Goal: Use online tool/utility: Utilize a website feature to perform a specific function

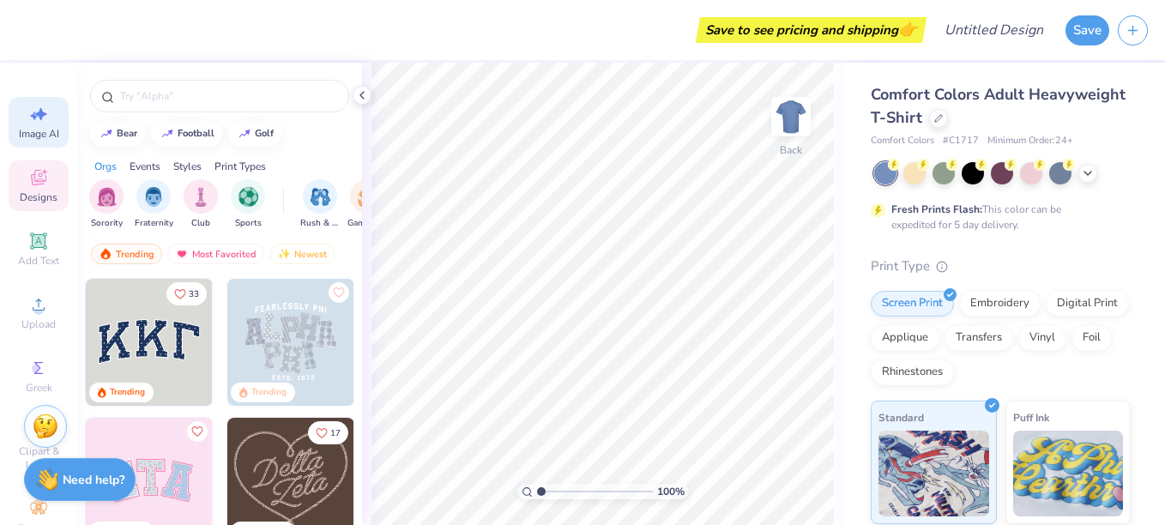
click at [43, 116] on div "Image AI" at bounding box center [39, 122] width 60 height 51
select select "4"
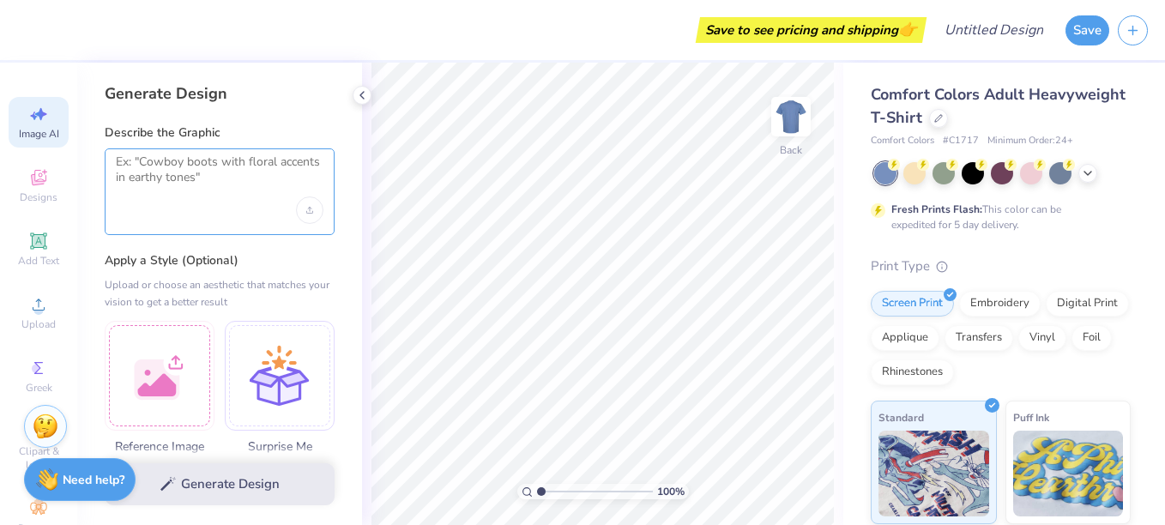
click at [196, 190] on textarea at bounding box center [220, 175] width 208 height 43
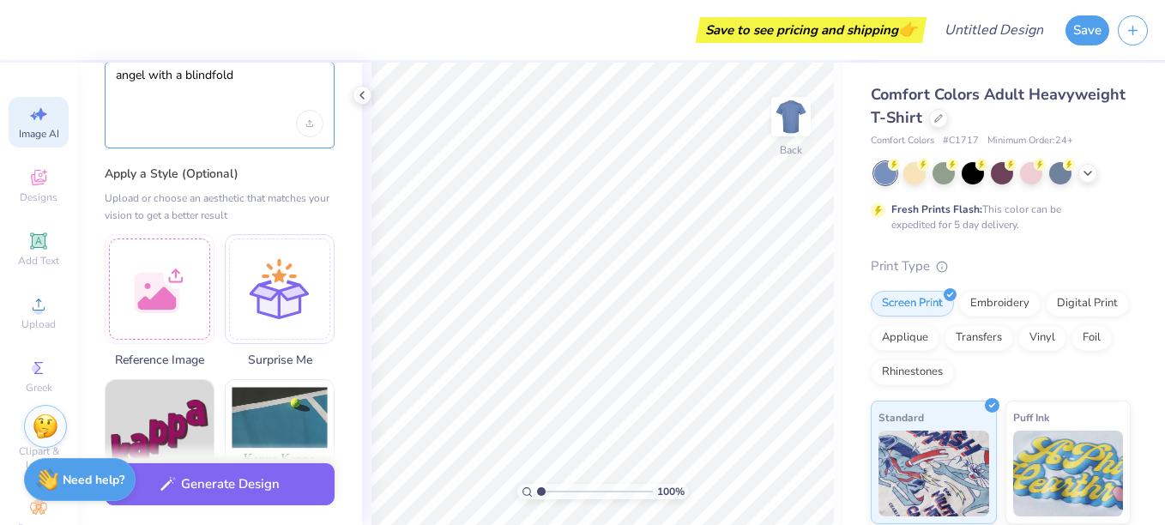
scroll to position [89, 0]
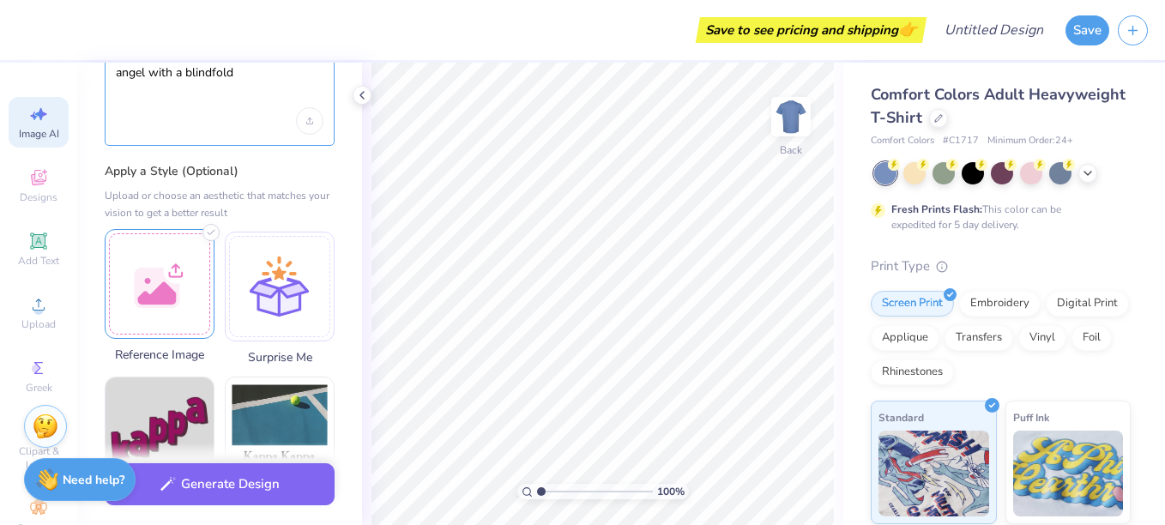
type textarea "angel with a blindfold"
click at [174, 265] on div at bounding box center [160, 284] width 110 height 110
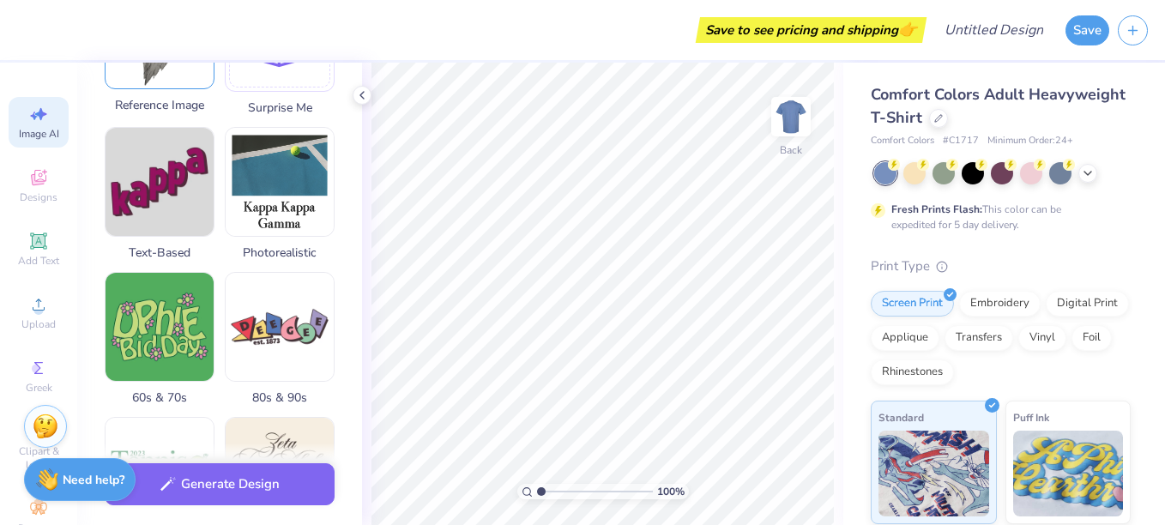
scroll to position [343, 0]
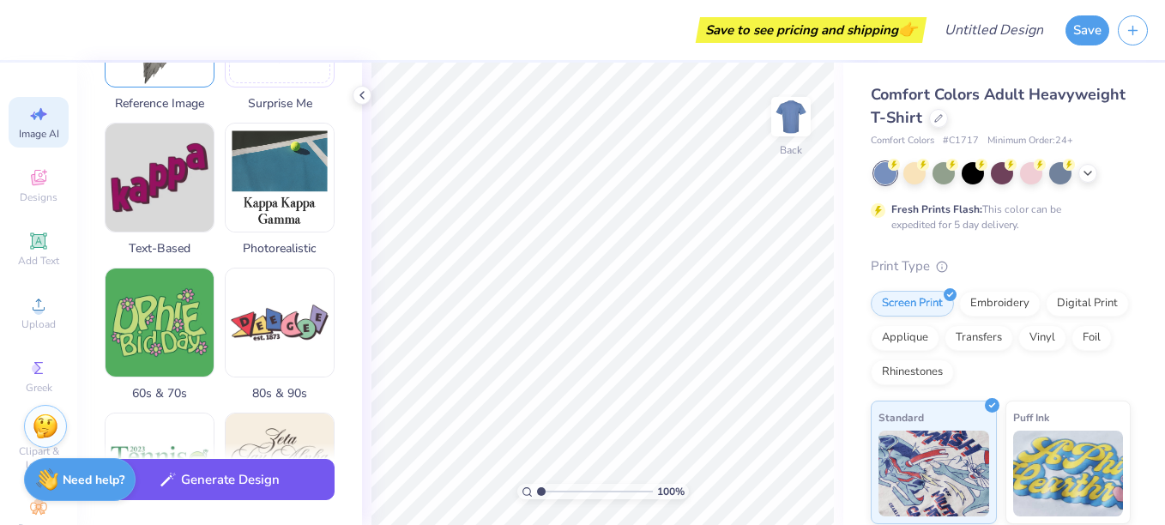
click at [232, 493] on button "Generate Design" at bounding box center [220, 480] width 230 height 42
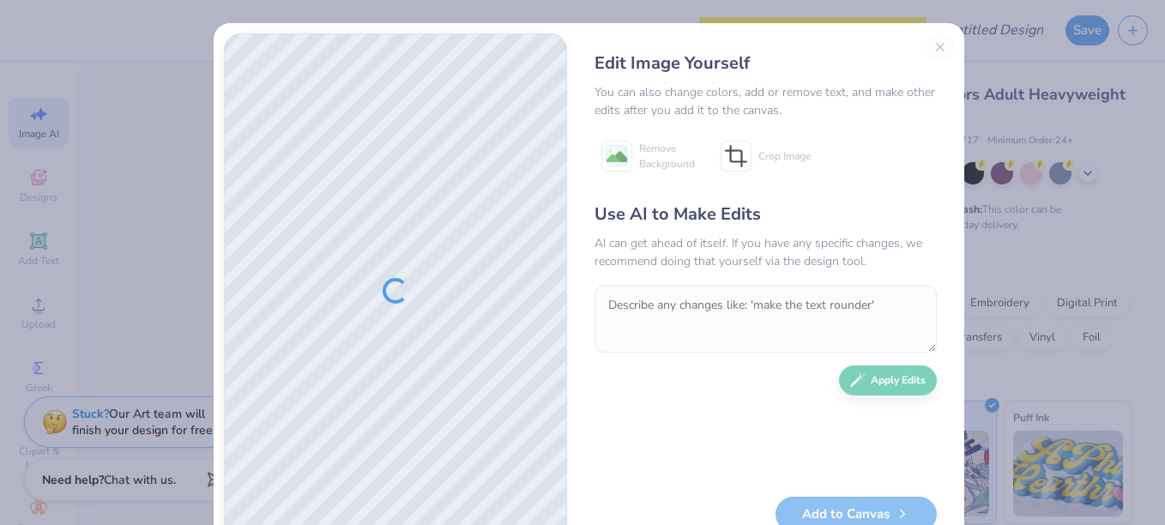
click at [930, 51] on div "Edit Image Yourself" at bounding box center [766, 64] width 342 height 26
click at [939, 45] on div "Edit Image Yourself You can also change colors, add or remove text, and make ot…" at bounding box center [765, 290] width 377 height 515
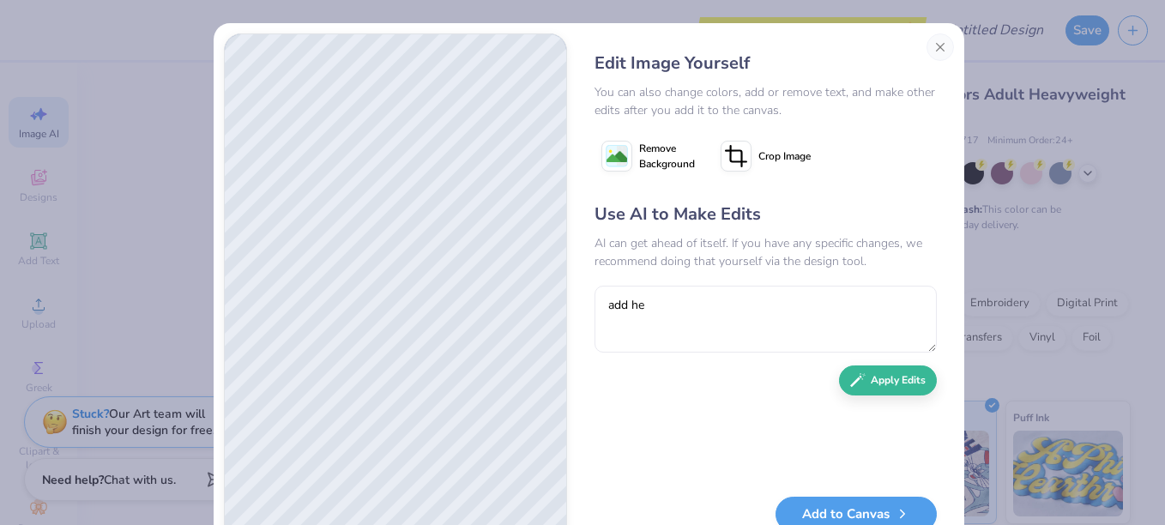
type textarea "add hea"
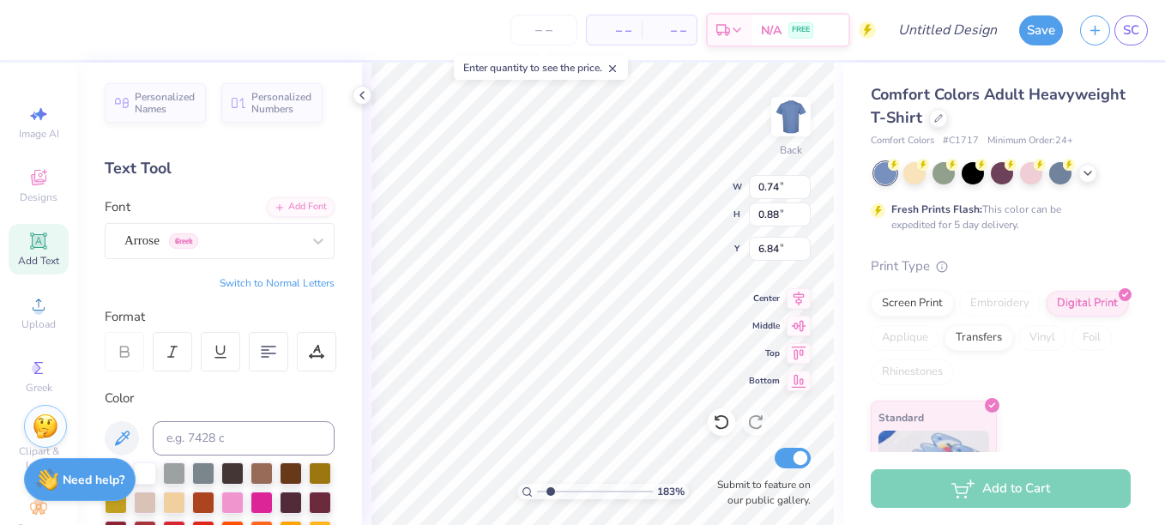
scroll to position [15, 5]
